Goal: Task Accomplishment & Management: Manage account settings

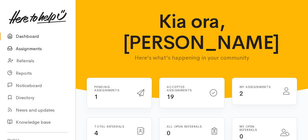
click at [18, 48] on link "Assignments" at bounding box center [37, 49] width 75 height 12
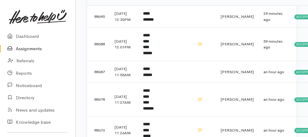
scroll to position [141, 0]
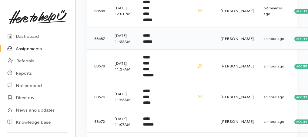
click at [152, 34] on b "**********" at bounding box center [147, 39] width 9 height 10
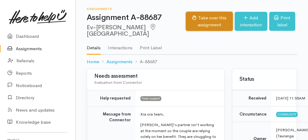
click at [186, 23] on button "Take over this assignment" at bounding box center [209, 21] width 47 height 19
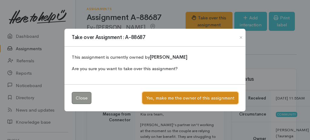
click at [173, 97] on button "Yes, make me the owner of this assignment" at bounding box center [190, 98] width 96 height 12
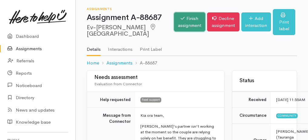
click at [181, 21] on icon at bounding box center [183, 18] width 4 height 5
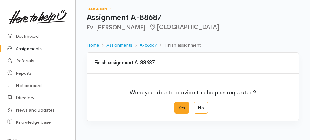
click at [180, 105] on label "Yes" at bounding box center [181, 108] width 15 height 12
click at [178, 105] on input "Yes" at bounding box center [176, 104] width 4 height 4
radio input "true"
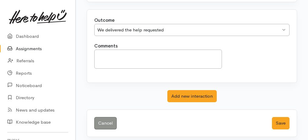
scroll to position [121, 0]
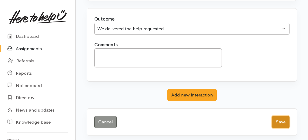
click at [274, 121] on button "Save" at bounding box center [281, 122] width 18 height 12
